Goal: Information Seeking & Learning: Learn about a topic

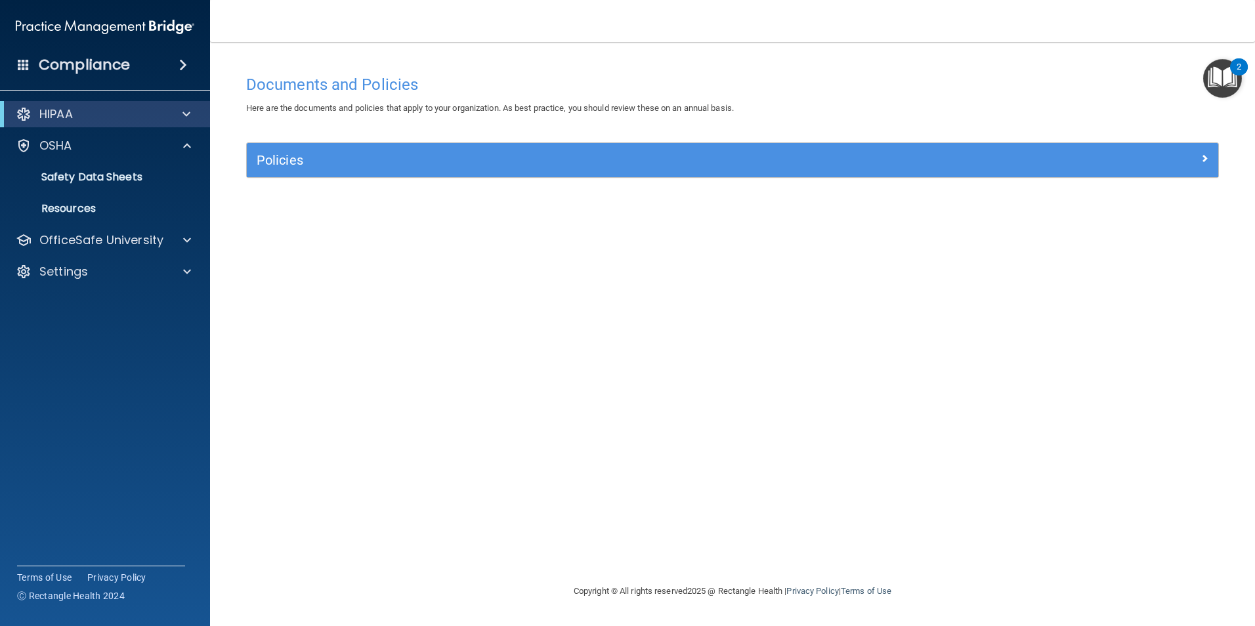
click at [121, 111] on div "HIPAA" at bounding box center [87, 114] width 162 height 16
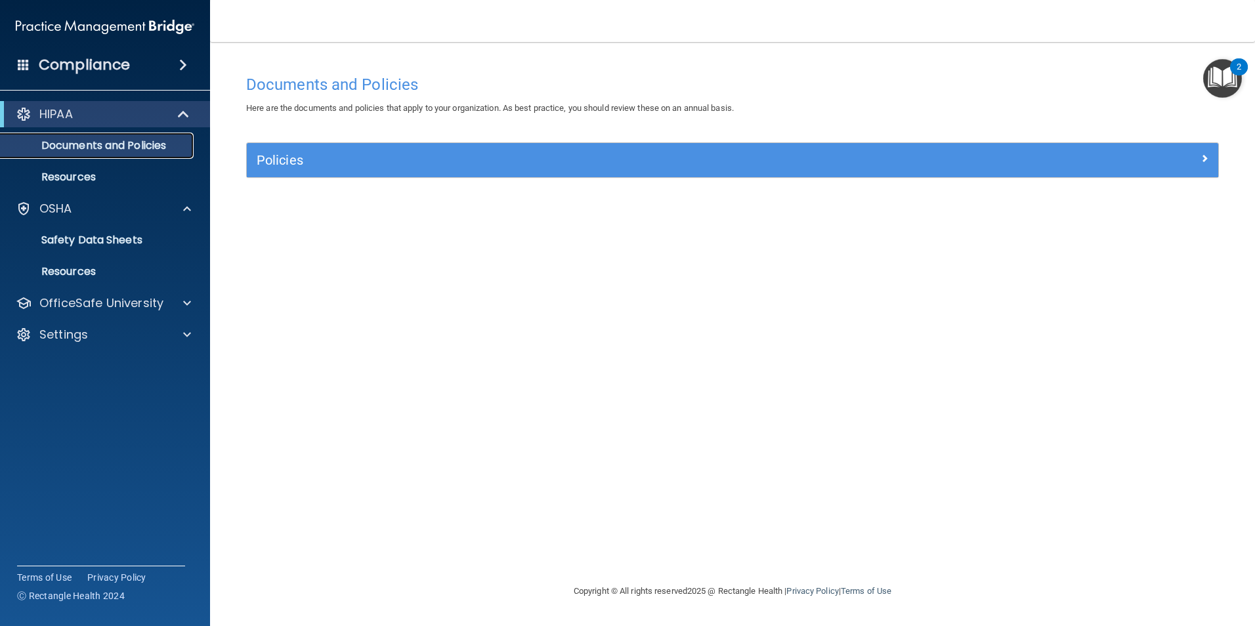
click at [125, 146] on p "Documents and Policies" at bounding box center [98, 145] width 179 height 13
click at [183, 112] on span at bounding box center [184, 114] width 11 height 16
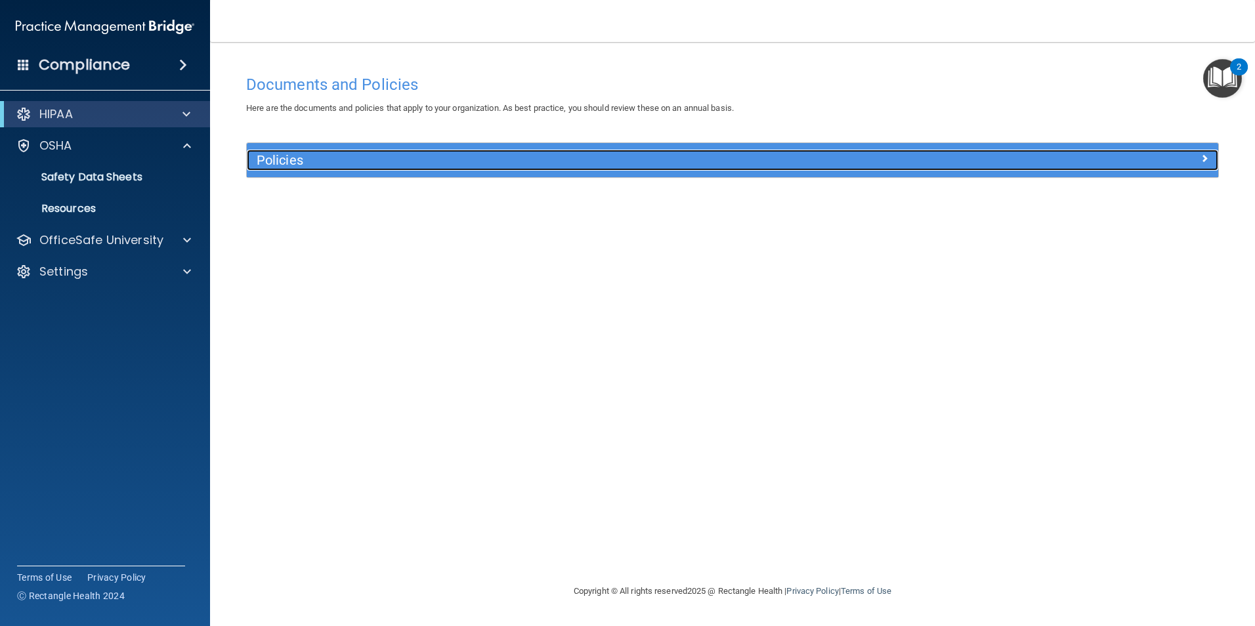
click at [1206, 158] on span at bounding box center [1205, 158] width 8 height 16
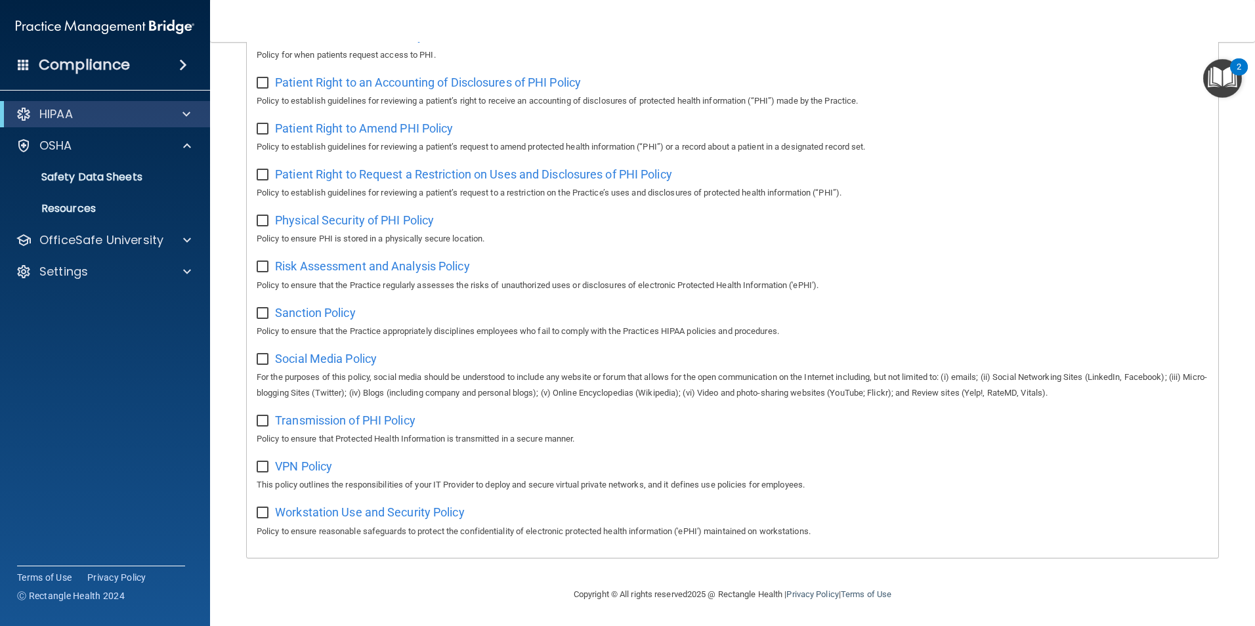
scroll to position [691, 0]
click at [83, 206] on p "Resources" at bounding box center [98, 208] width 179 height 13
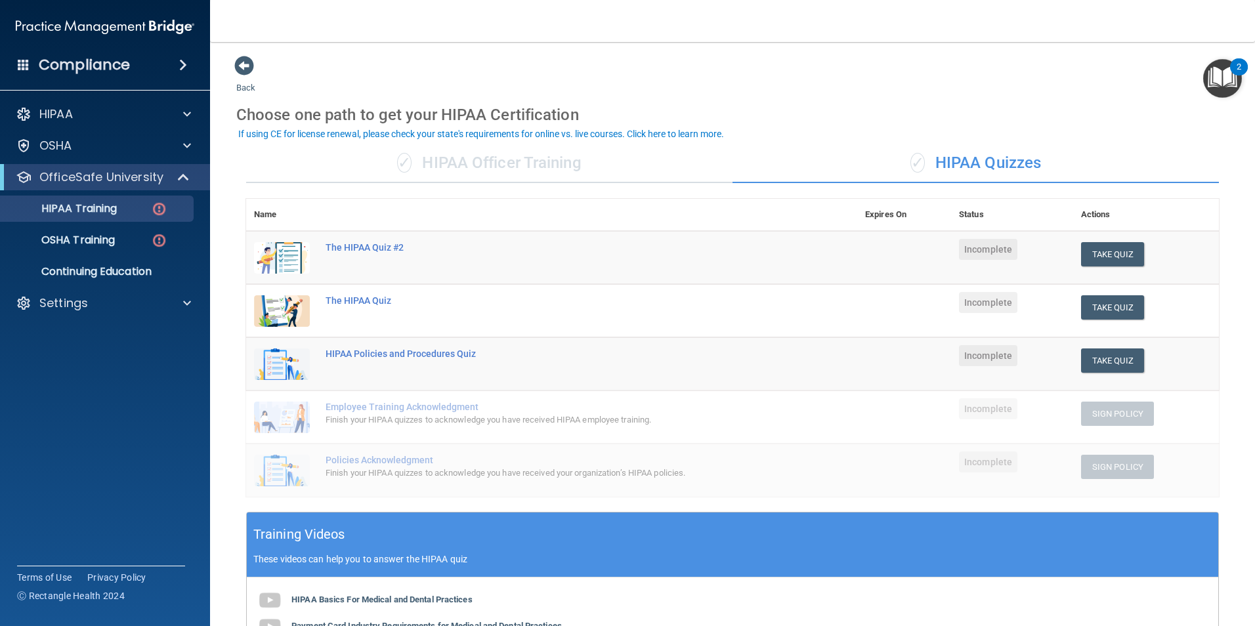
click at [284, 256] on img at bounding box center [282, 258] width 56 height 32
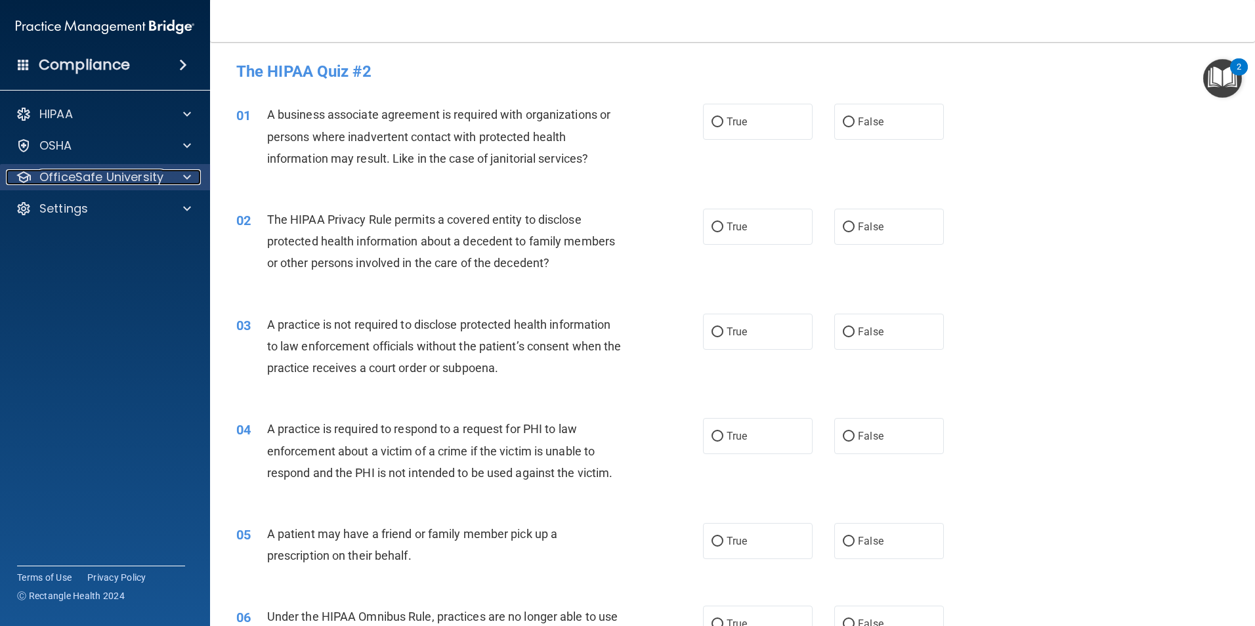
click at [141, 181] on p "OfficeSafe University" at bounding box center [101, 177] width 124 height 16
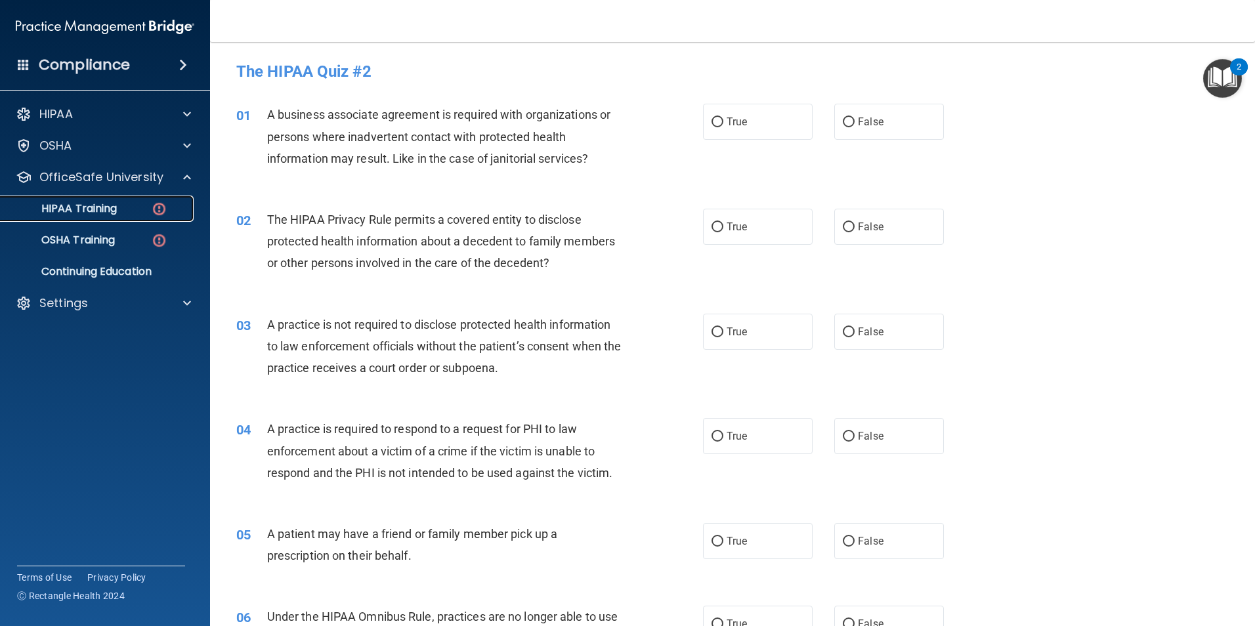
click at [157, 211] on img at bounding box center [159, 209] width 16 height 16
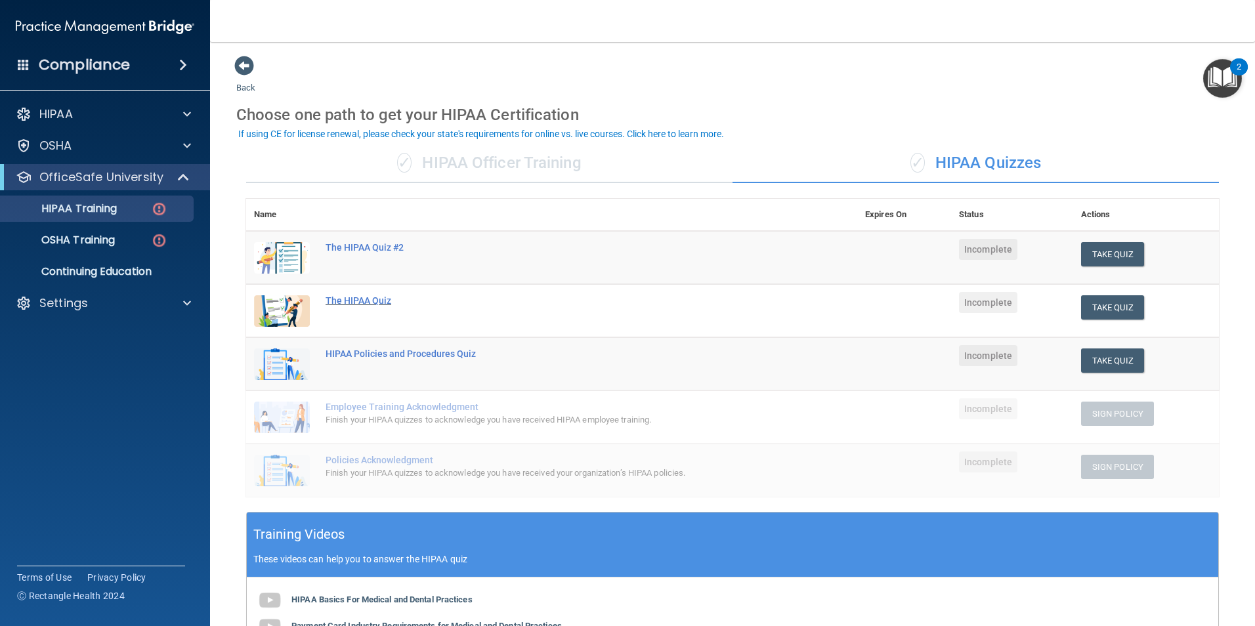
click at [365, 303] on div "The HIPAA Quiz" at bounding box center [559, 300] width 466 height 11
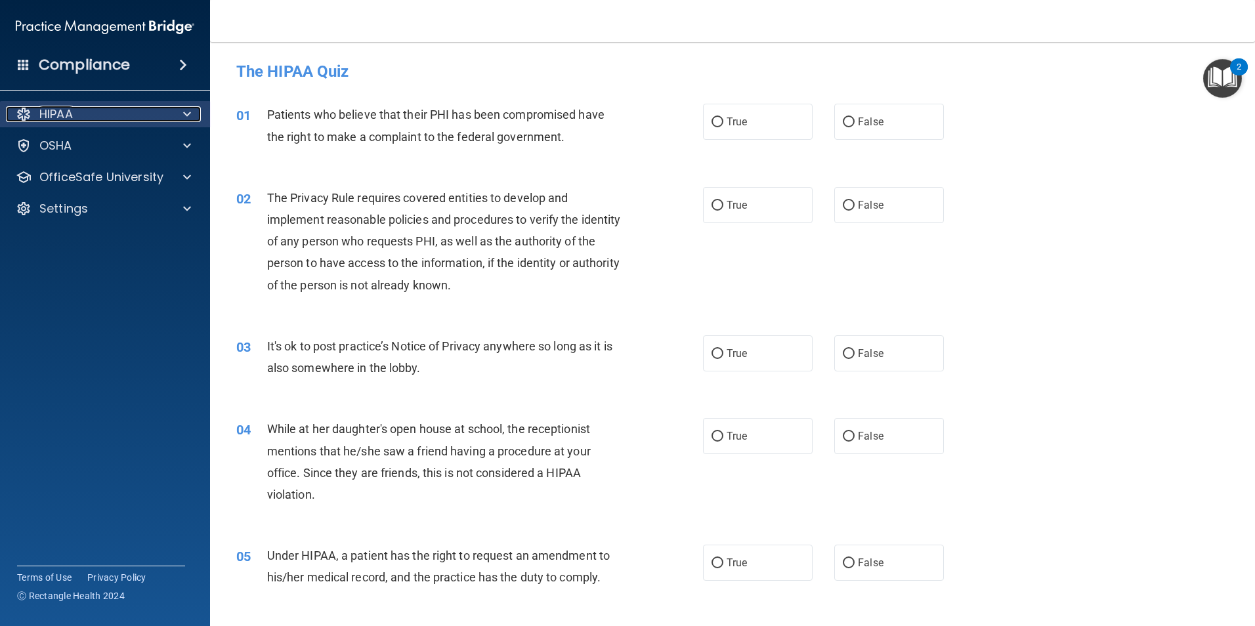
click at [118, 115] on div "HIPAA" at bounding box center [87, 114] width 163 height 16
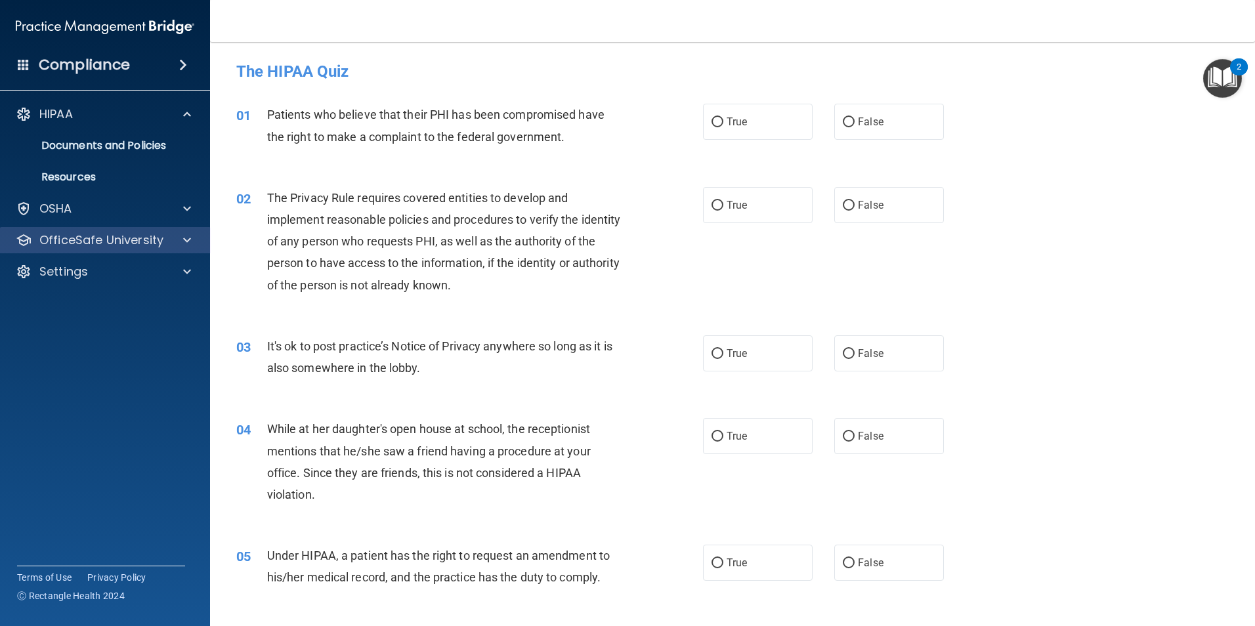
click at [72, 230] on div "OfficeSafe University" at bounding box center [105, 240] width 211 height 26
click at [65, 245] on p "OfficeSafe University" at bounding box center [101, 240] width 124 height 16
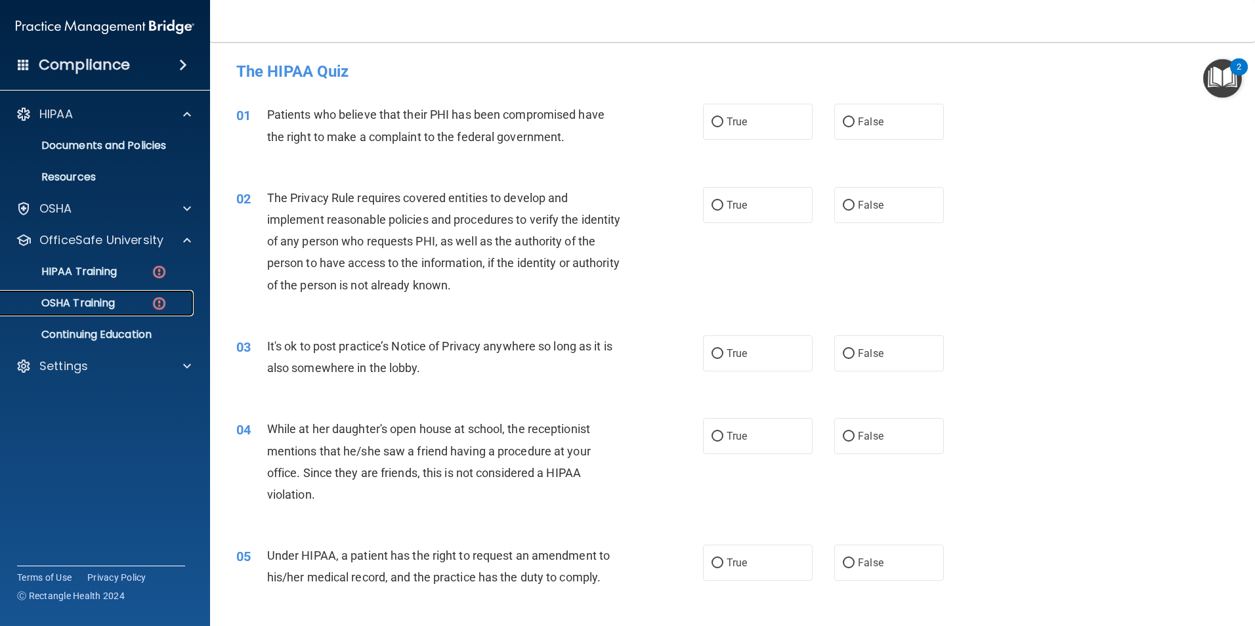
click at [58, 293] on link "OSHA Training" at bounding box center [90, 303] width 207 height 26
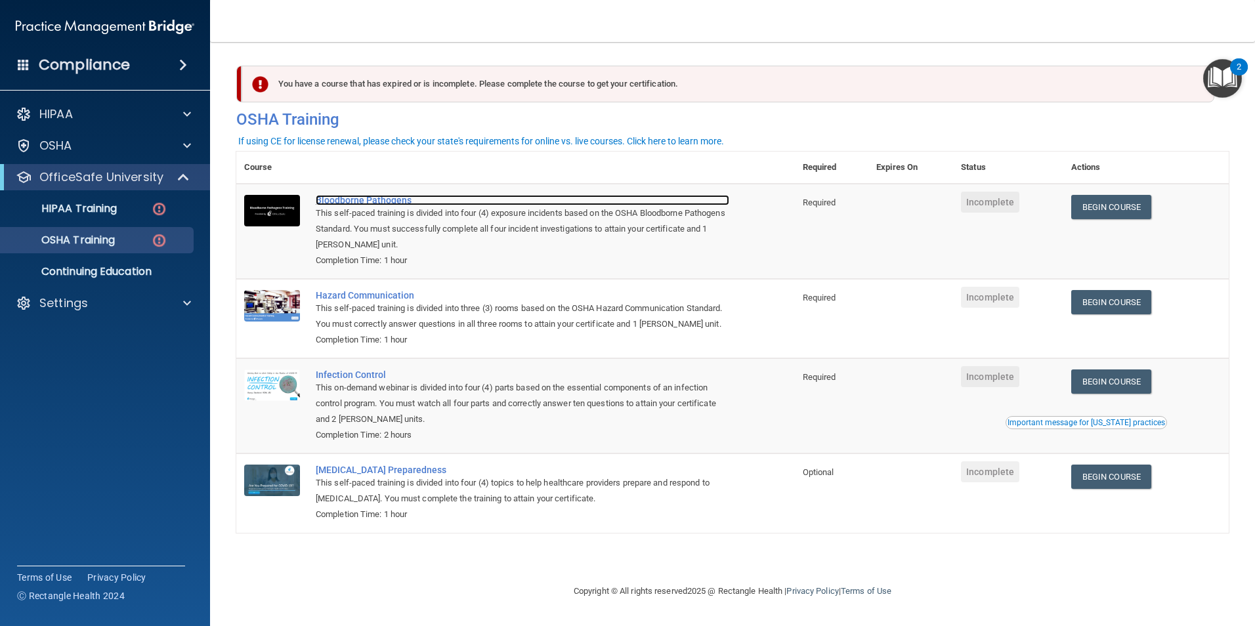
click at [367, 202] on div "Bloodborne Pathogens" at bounding box center [523, 200] width 414 height 11
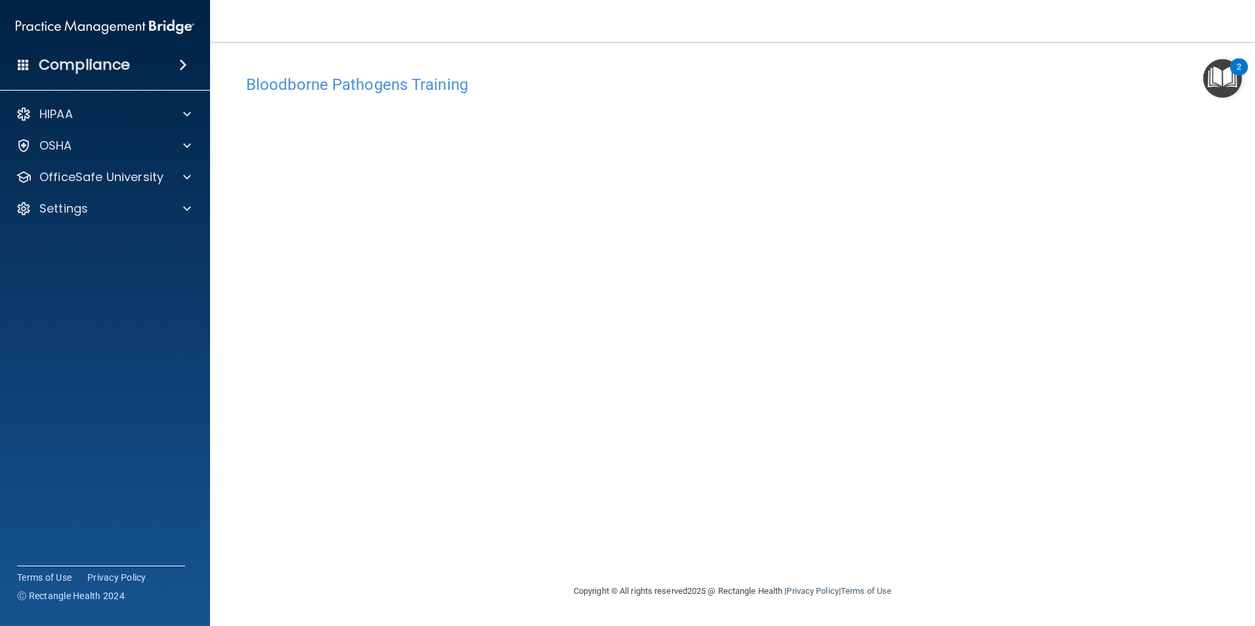
click at [955, 569] on div "Bloodborne Pathogens Training This course doesn’t expire until . Are you sure y…" at bounding box center [732, 325] width 993 height 515
